Goal: Find contact information: Find contact information

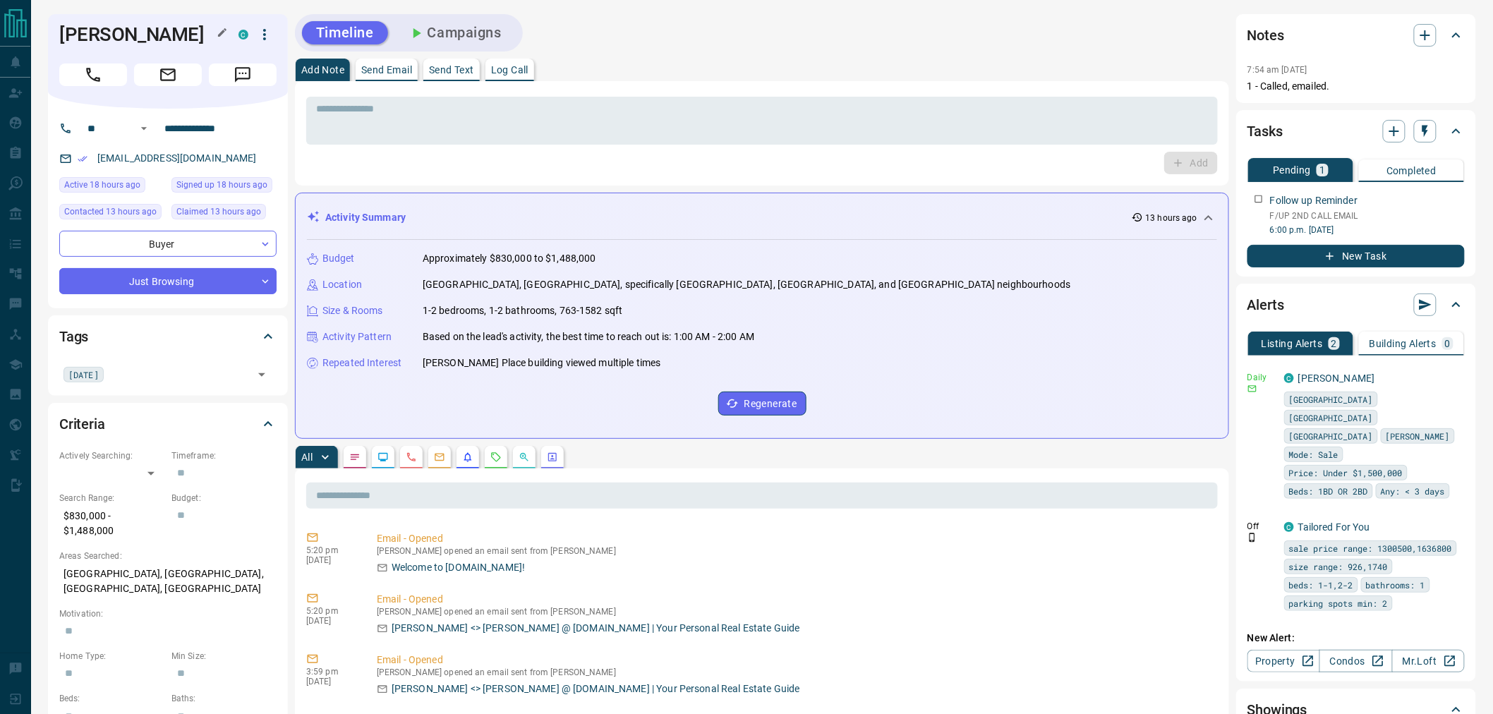
click at [152, 34] on h1 "[PERSON_NAME]" at bounding box center [138, 34] width 158 height 23
copy div "[PERSON_NAME] C"
drag, startPoint x: 254, startPoint y: 123, endPoint x: 164, endPoint y: 131, distance: 90.7
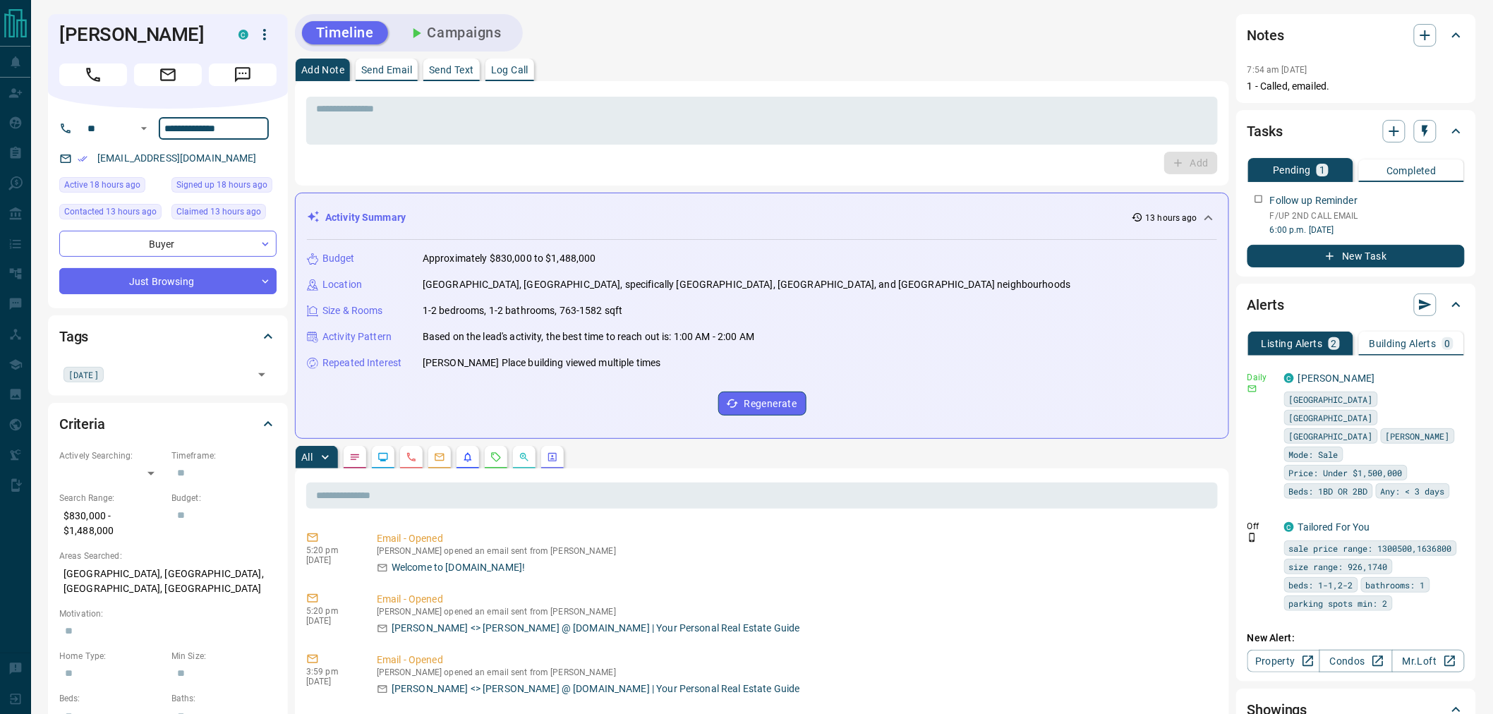
click at [164, 131] on input "**********" at bounding box center [214, 128] width 110 height 23
drag, startPoint x: 203, startPoint y: 162, endPoint x: 93, endPoint y: 166, distance: 109.4
click at [93, 166] on div "[EMAIL_ADDRESS][DOMAIN_NAME]" at bounding box center [167, 158] width 217 height 23
copy link "[EMAIL_ADDRESS][DOMAIN_NAME]"
click at [162, 567] on p "[GEOGRAPHIC_DATA], [GEOGRAPHIC_DATA], [GEOGRAPHIC_DATA], [GEOGRAPHIC_DATA]" at bounding box center [167, 581] width 217 height 38
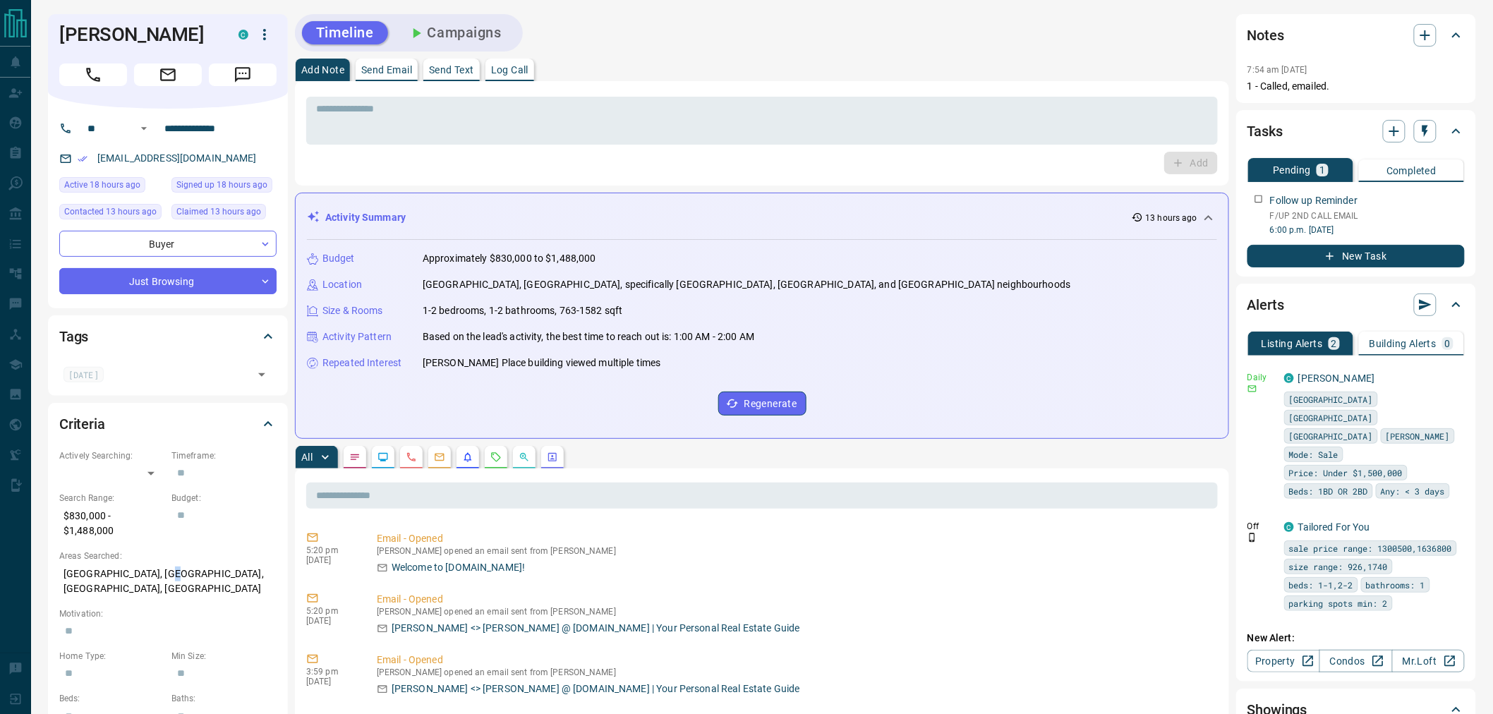
click at [162, 567] on p "[GEOGRAPHIC_DATA], [GEOGRAPHIC_DATA], [GEOGRAPHIC_DATA], [GEOGRAPHIC_DATA]" at bounding box center [167, 581] width 217 height 38
copy p "[GEOGRAPHIC_DATA], [GEOGRAPHIC_DATA], [GEOGRAPHIC_DATA], [GEOGRAPHIC_DATA]"
click at [114, 522] on p "$830,000 - $1,488,000" at bounding box center [111, 524] width 105 height 38
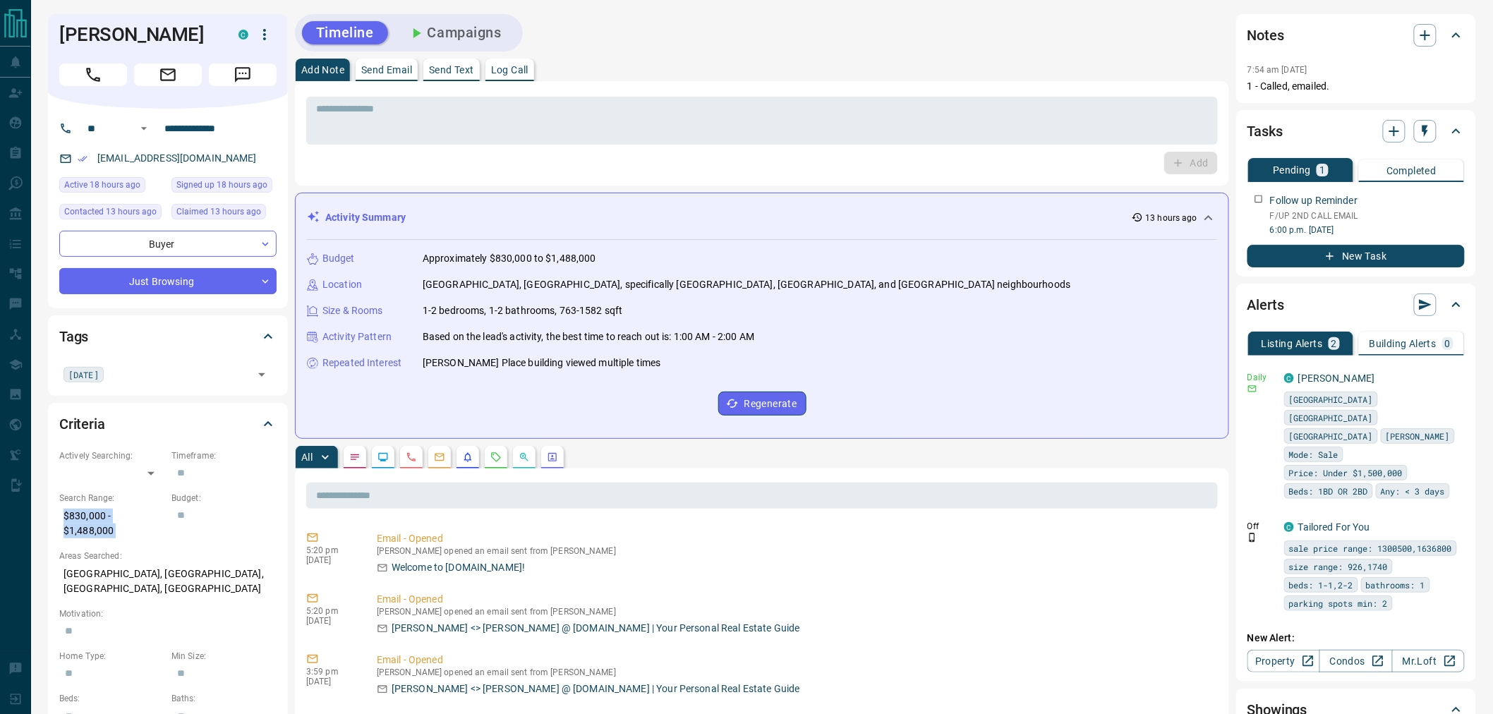
click at [114, 522] on p "$830,000 - $1,488,000" at bounding box center [111, 524] width 105 height 38
copy p "$830,000 - $1,488,000"
